Goal: Contribute content

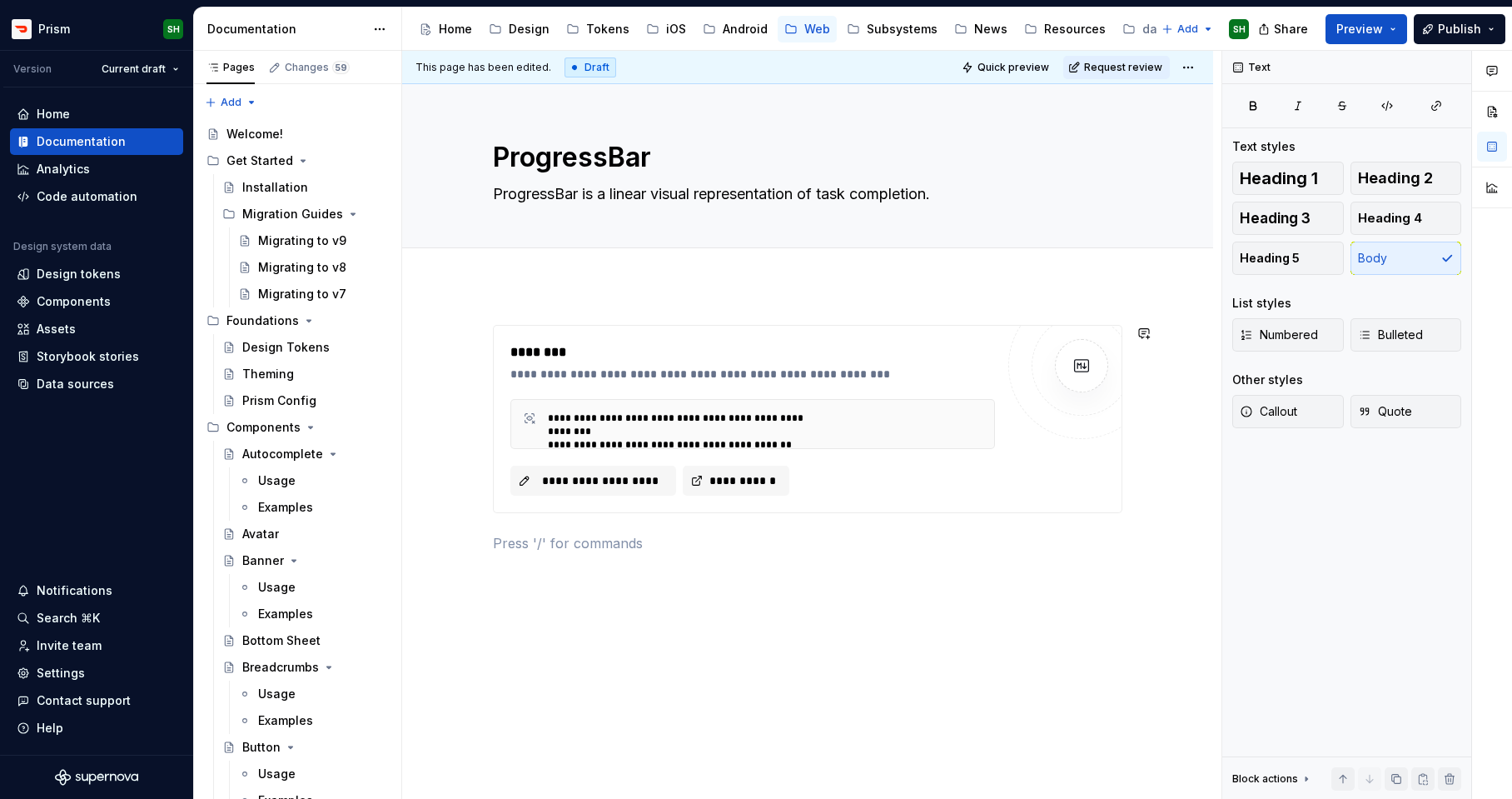
scroll to position [2430, 0]
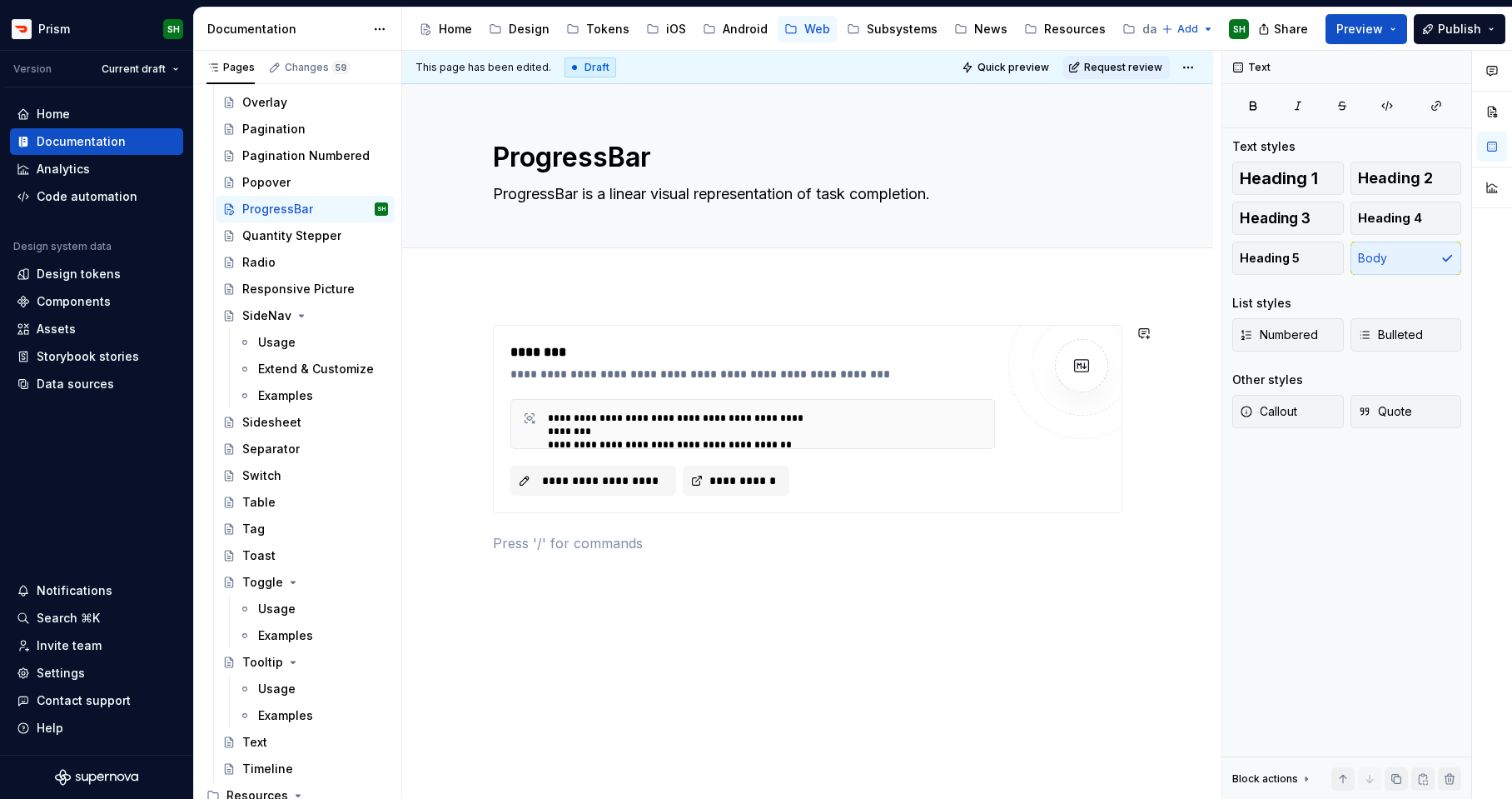
type textarea "*"
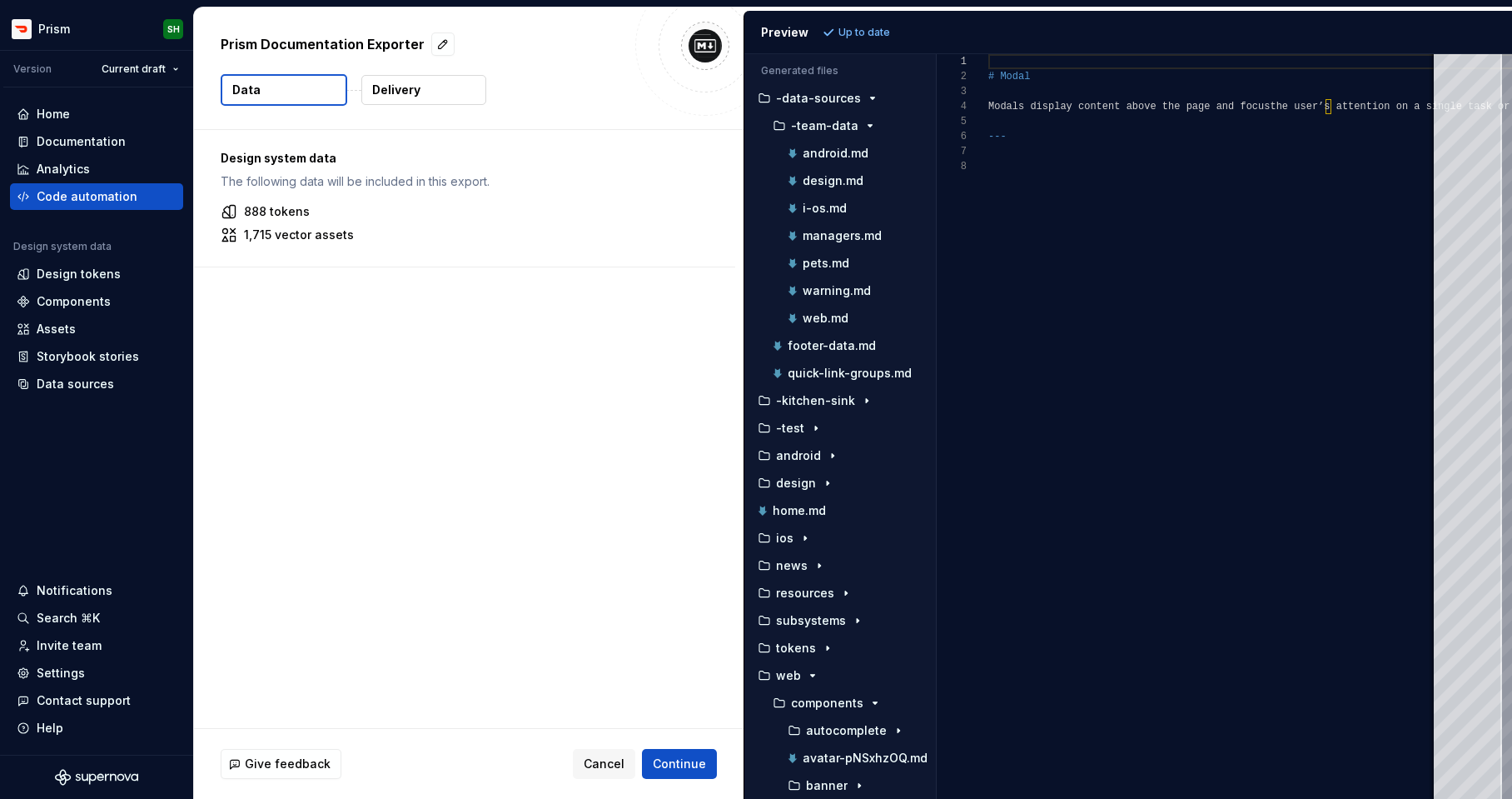
scroll to position [105, 0]
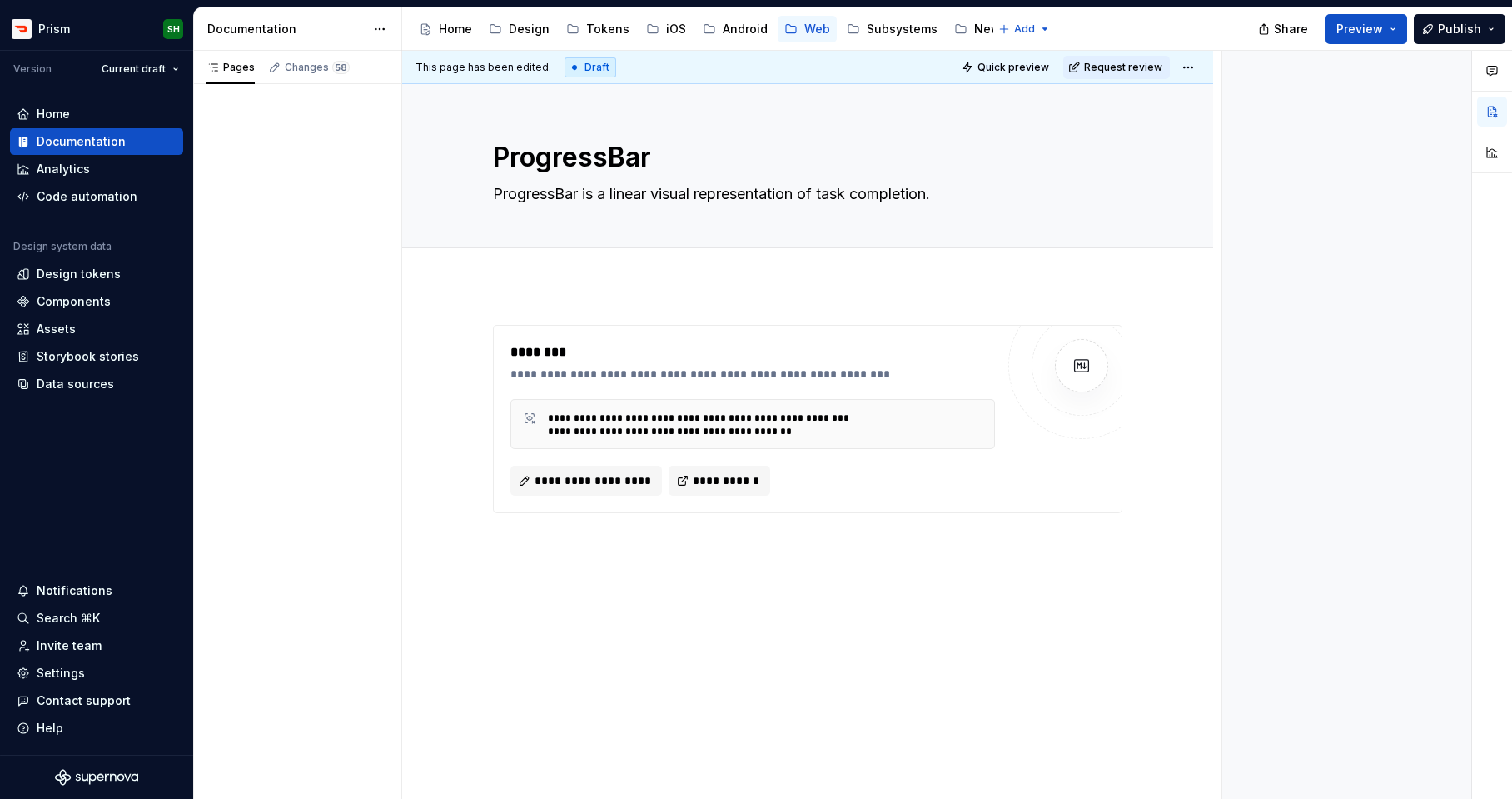
type textarea "*"
